Goal: Task Accomplishment & Management: Manage account settings

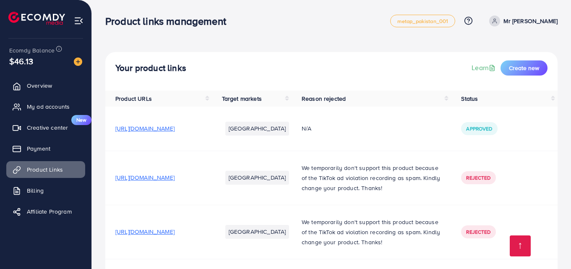
scroll to position [323, 0]
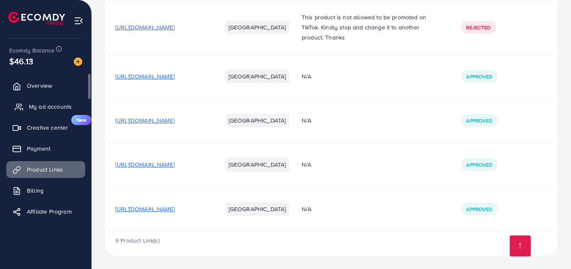
click at [70, 109] on span "My ad accounts" at bounding box center [50, 106] width 43 height 8
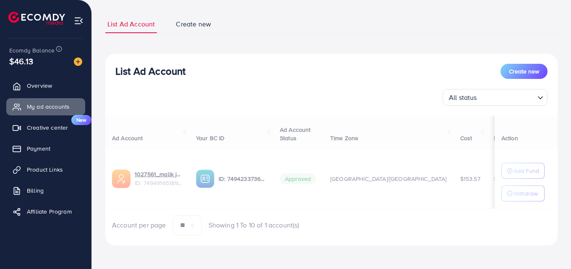
scroll to position [49, 0]
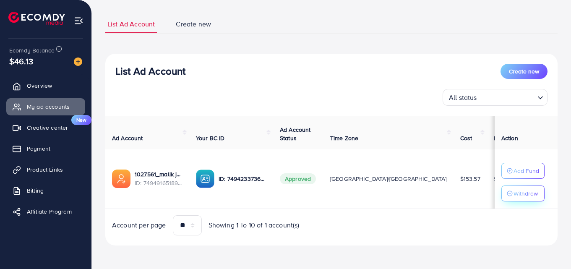
click at [515, 192] on p "Withdraw" at bounding box center [525, 193] width 24 height 10
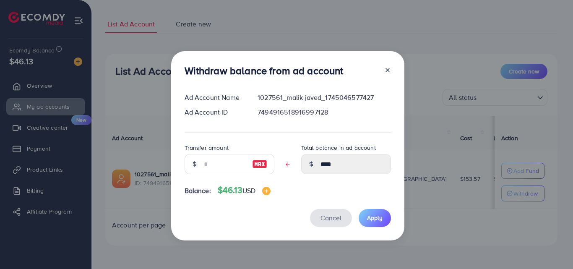
click at [335, 220] on span "Cancel" at bounding box center [330, 217] width 21 height 9
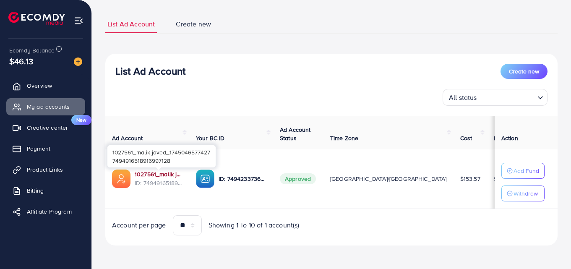
click at [156, 171] on link "1027561_malik javed_1745046577427" at bounding box center [159, 174] width 48 height 8
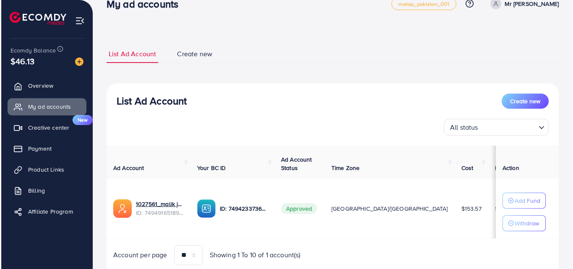
scroll to position [0, 0]
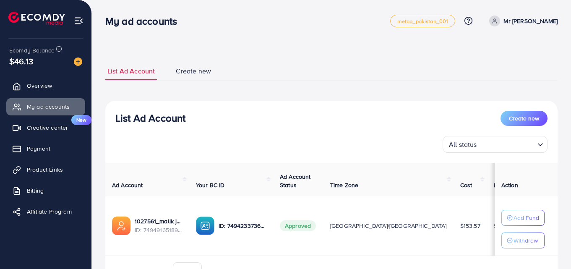
click at [528, 21] on link "Mr [PERSON_NAME]" at bounding box center [522, 21] width 72 height 11
drag, startPoint x: 509, startPoint y: 51, endPoint x: 0, endPoint y: 28, distance: 509.2
click at [509, 52] on span "Profile" at bounding box center [505, 50] width 19 height 10
select select "********"
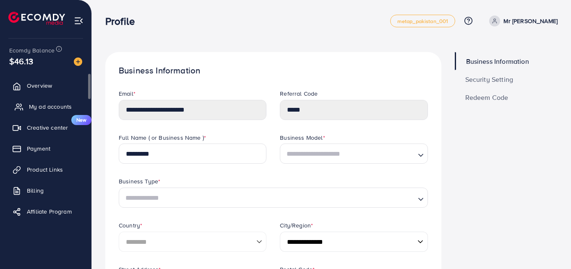
click at [26, 107] on link "My ad accounts" at bounding box center [45, 106] width 79 height 17
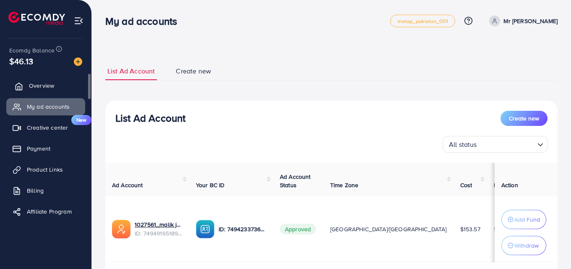
click at [60, 93] on link "Overview" at bounding box center [45, 85] width 79 height 17
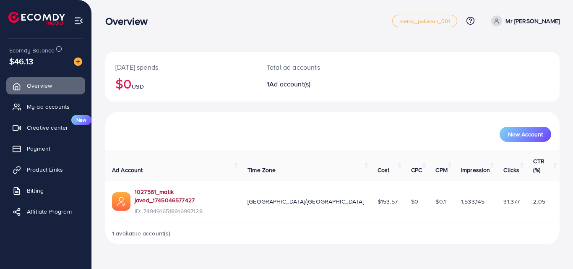
click at [165, 187] on link "1027561_malik javed_1745046577427" at bounding box center [184, 195] width 99 height 17
